Goal: Information Seeking & Learning: Learn about a topic

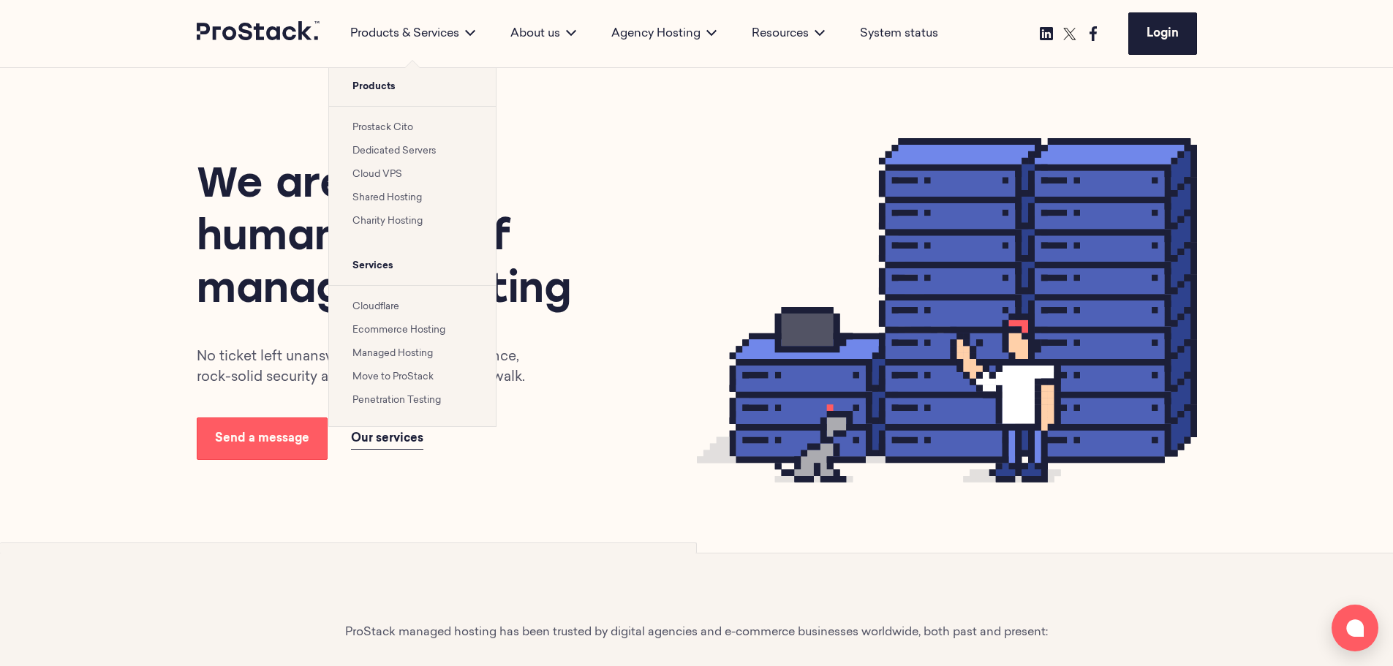
click at [381, 129] on link "Prostack Cito" at bounding box center [383, 128] width 61 height 10
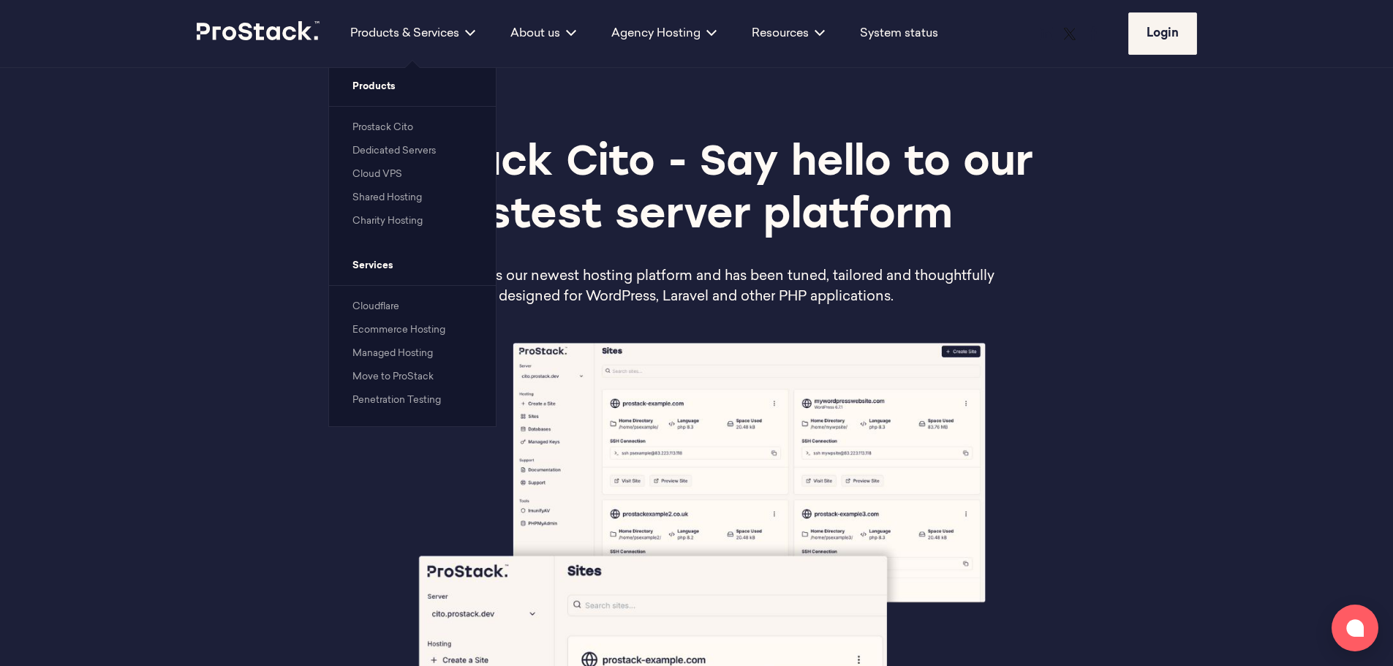
click at [379, 328] on link "Ecommerce Hosting" at bounding box center [399, 331] width 93 height 10
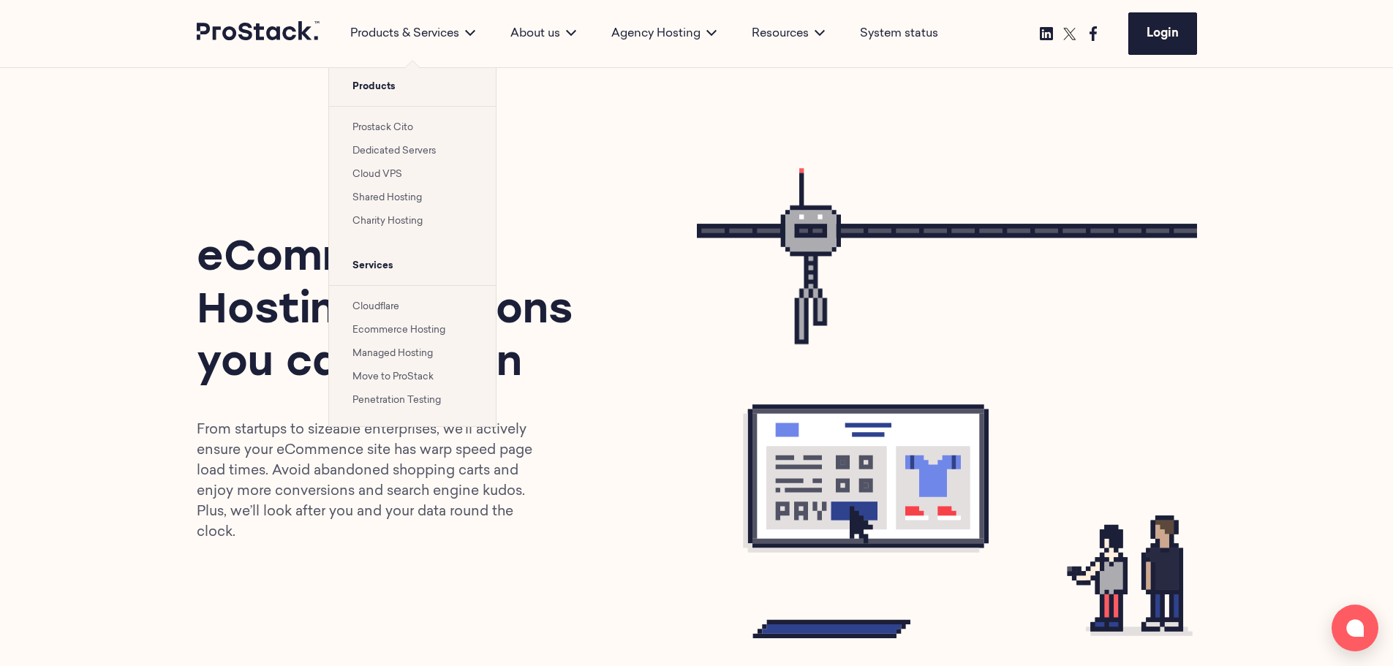
click at [375, 174] on link "Cloud VPS" at bounding box center [378, 175] width 50 height 10
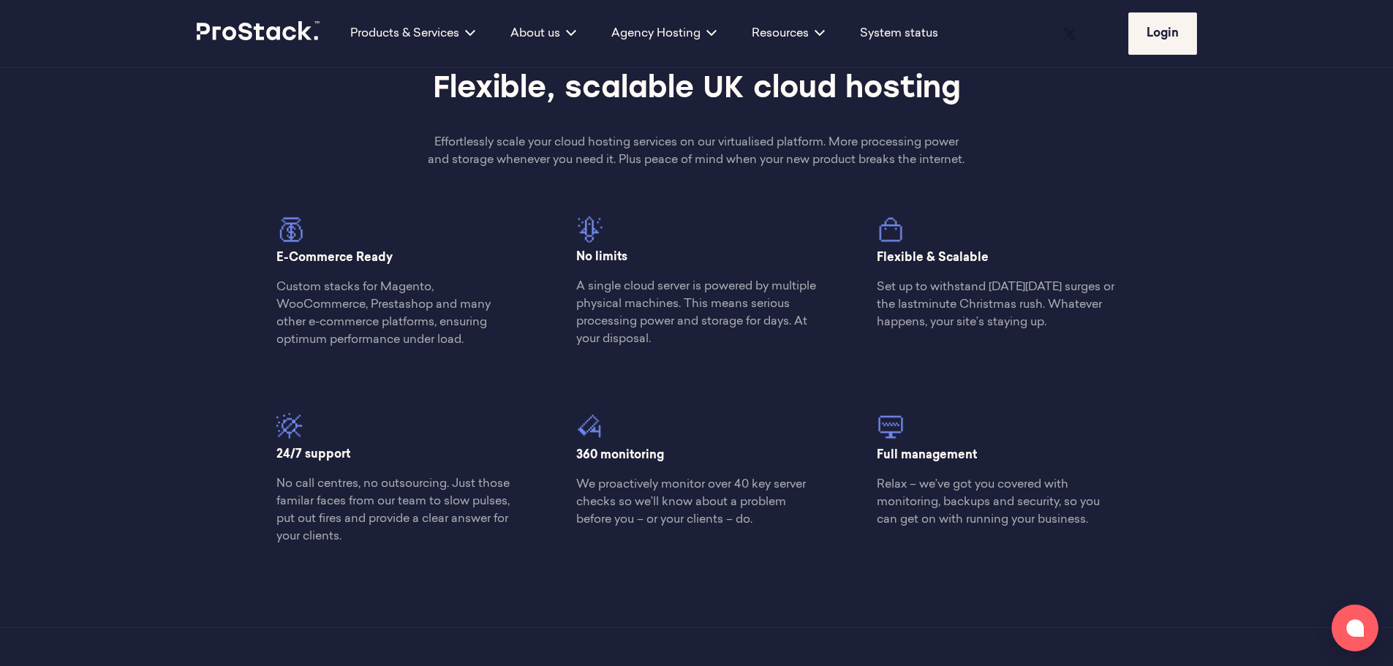
scroll to position [878, 0]
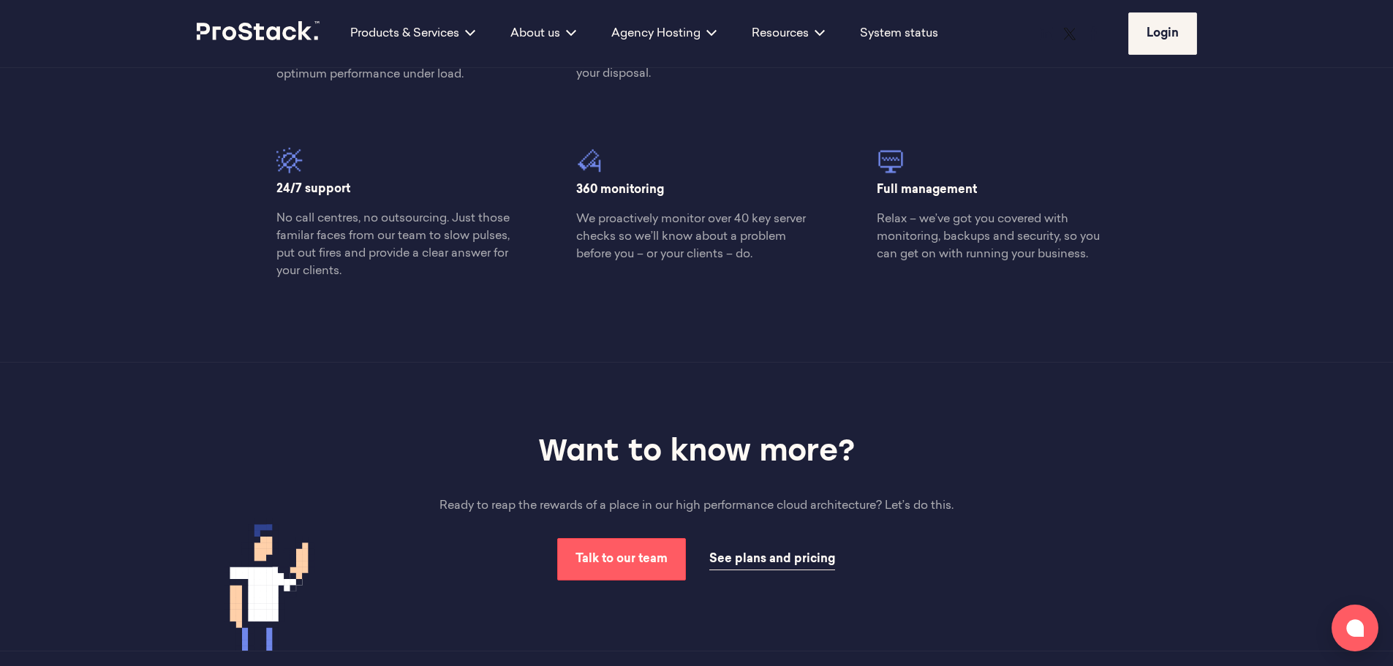
click at [772, 565] on span "See plans and pricing" at bounding box center [773, 560] width 126 height 12
